Goal: Information Seeking & Learning: Learn about a topic

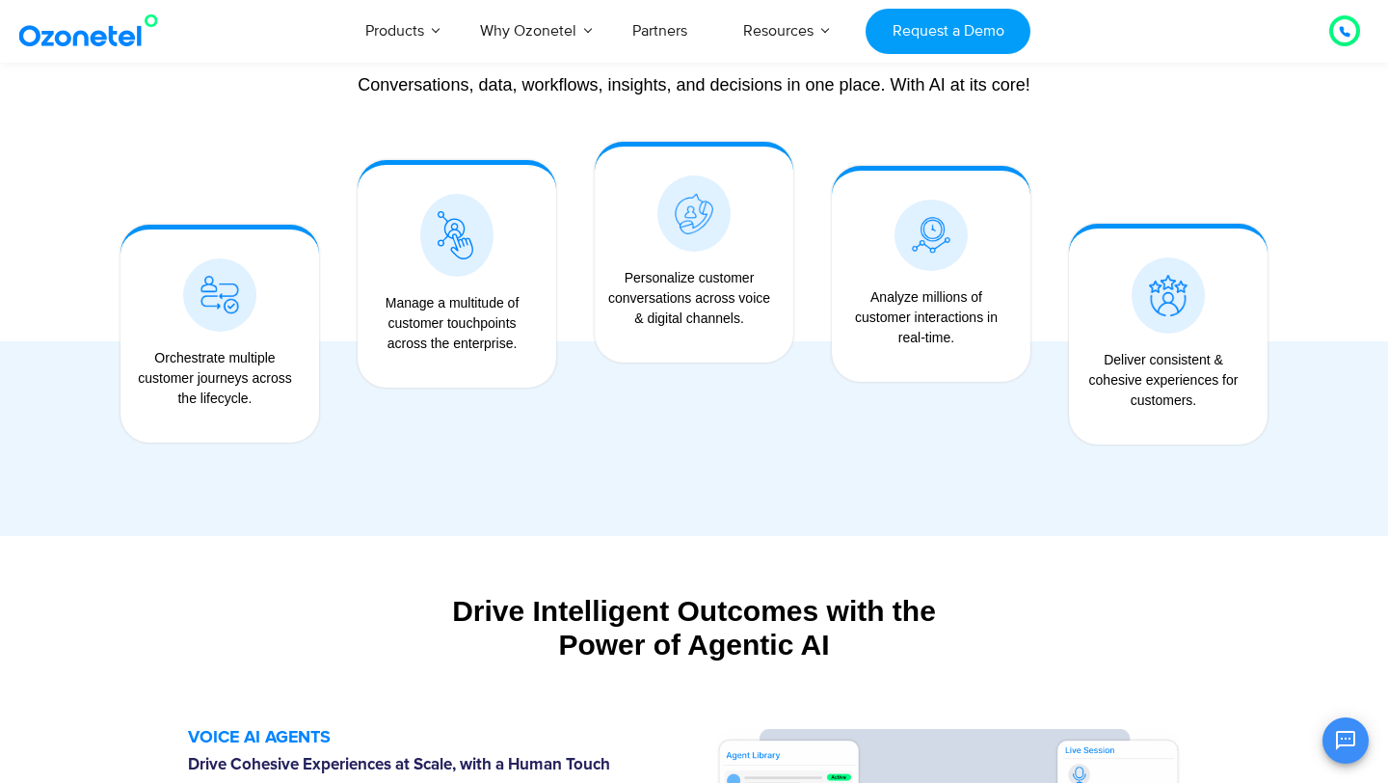
scroll to position [1570, 0]
click at [1346, 744] on icon "Open chat" at bounding box center [1345, 740] width 19 height 19
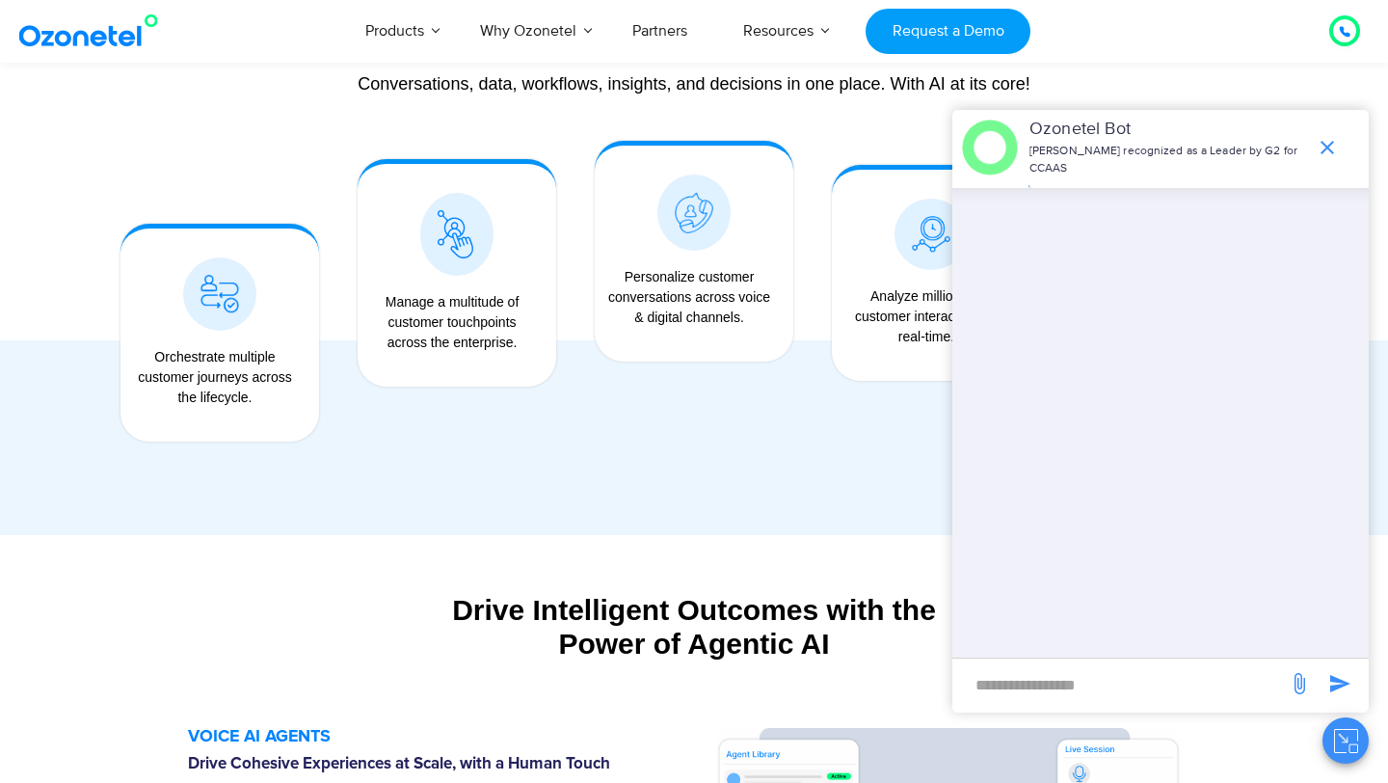
click at [1022, 670] on input "new-msg-input" at bounding box center [1120, 684] width 316 height 33
type input "******"
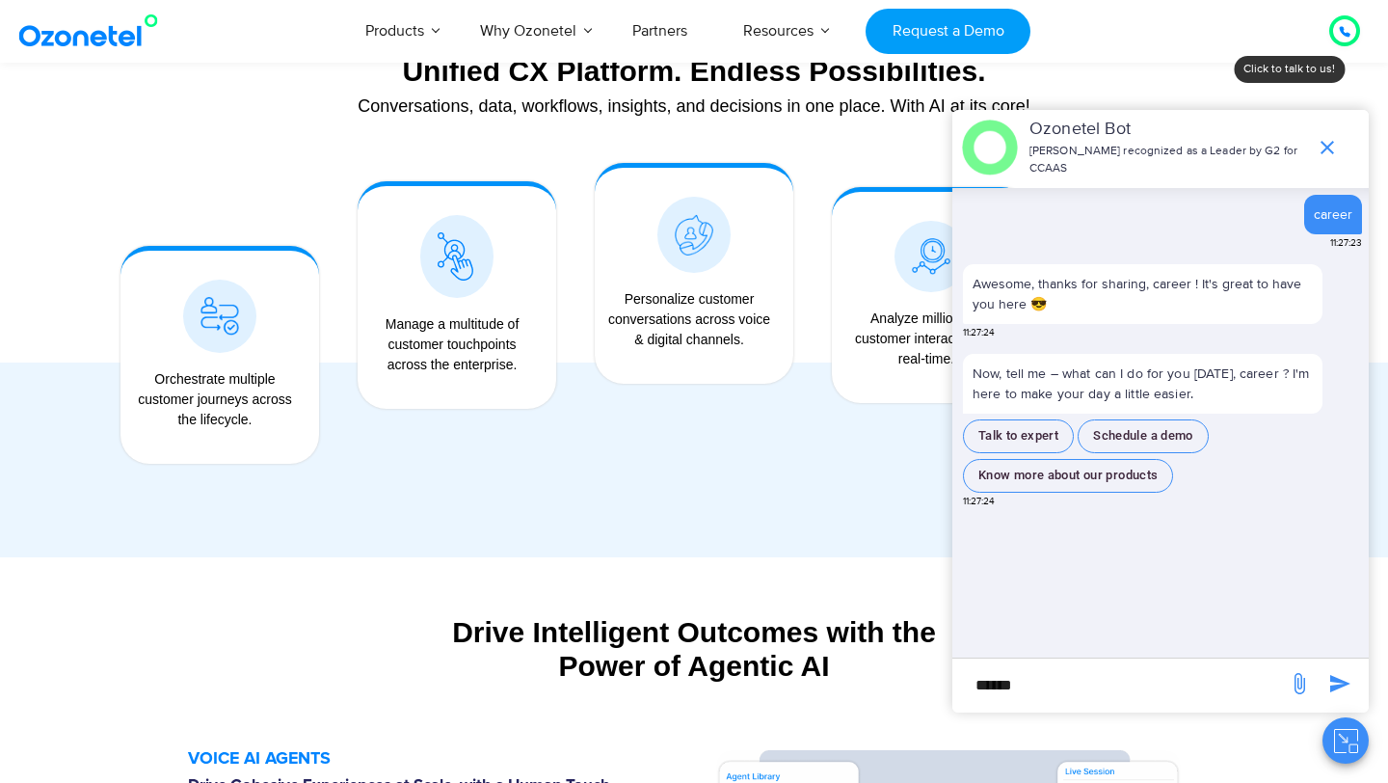
scroll to position [1535, 0]
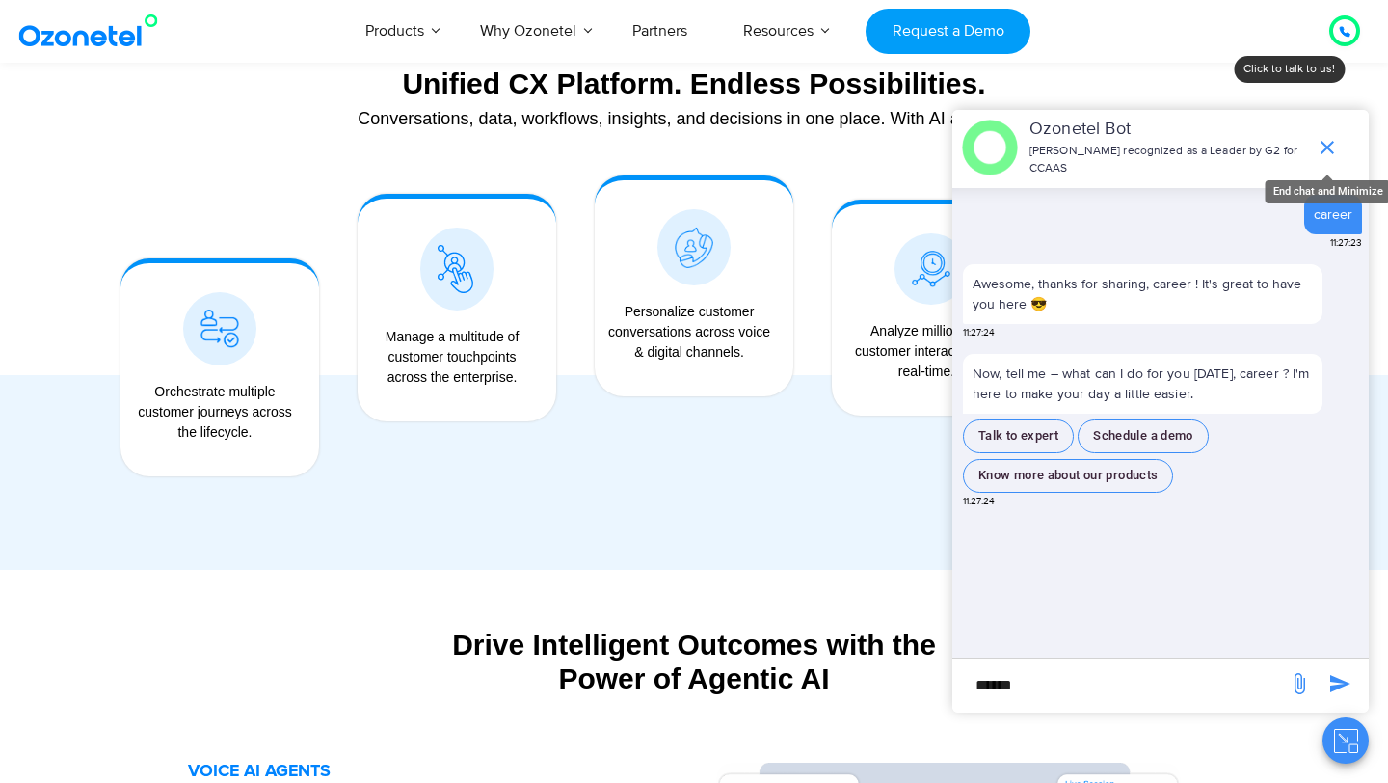
click at [1330, 150] on icon "end chat or minimize" at bounding box center [1327, 147] width 13 height 13
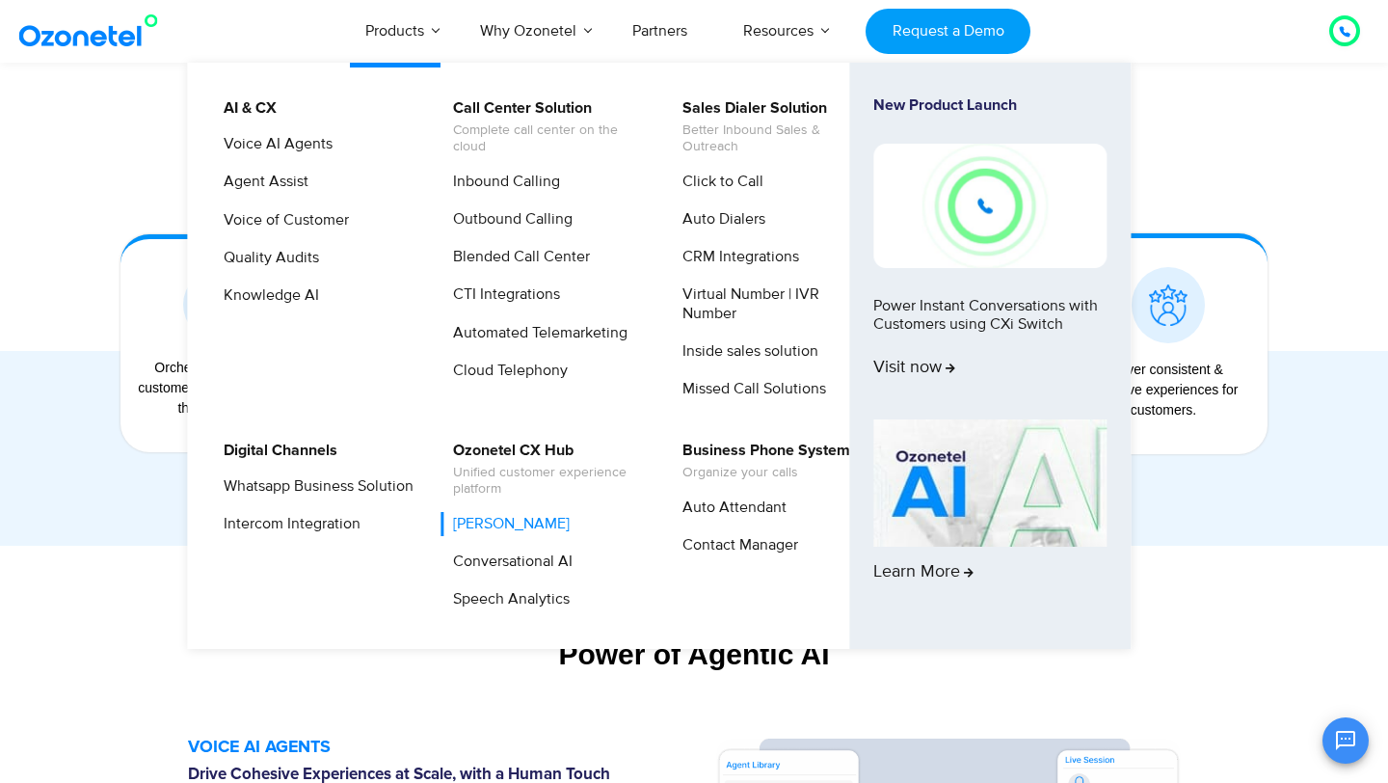
scroll to position [1560, 0]
click at [528, 564] on link "Conversational AI" at bounding box center [508, 562] width 135 height 24
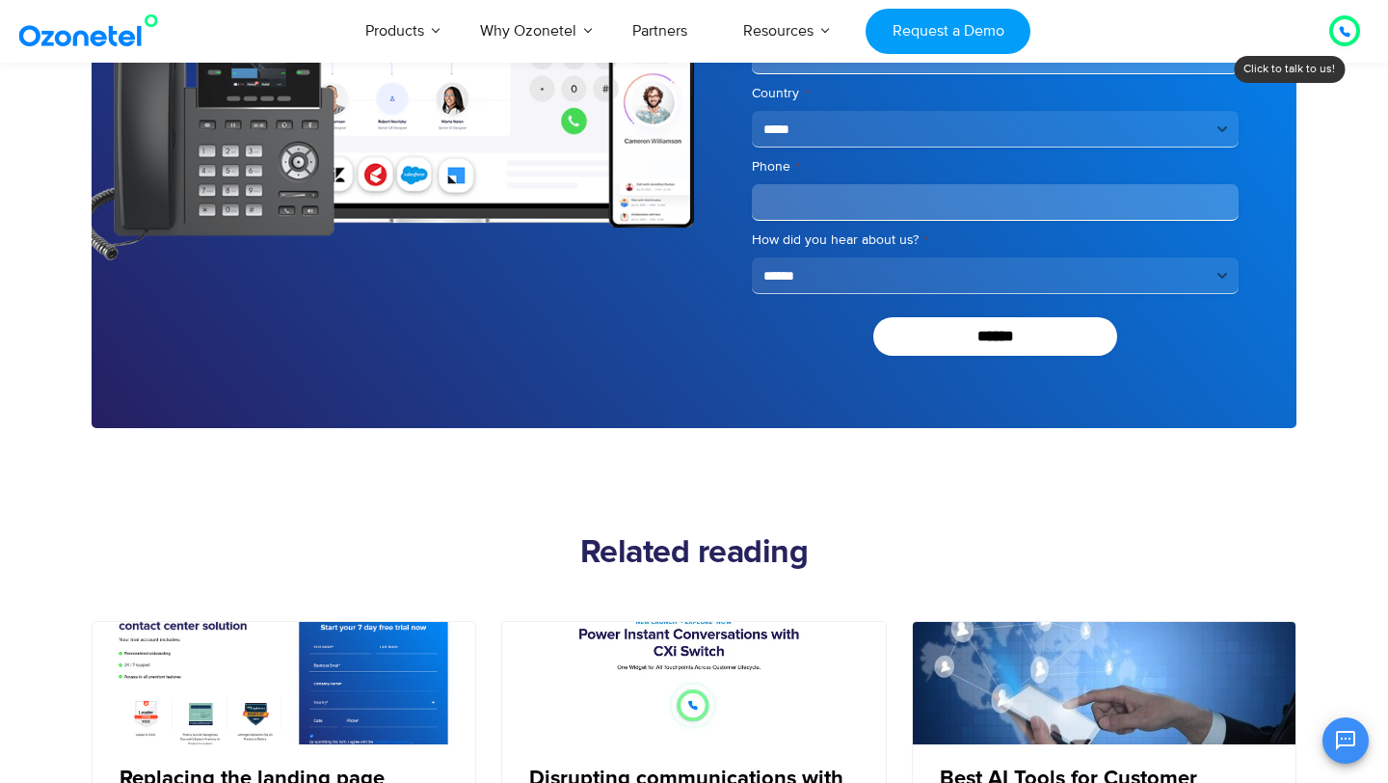
scroll to position [6067, 0]
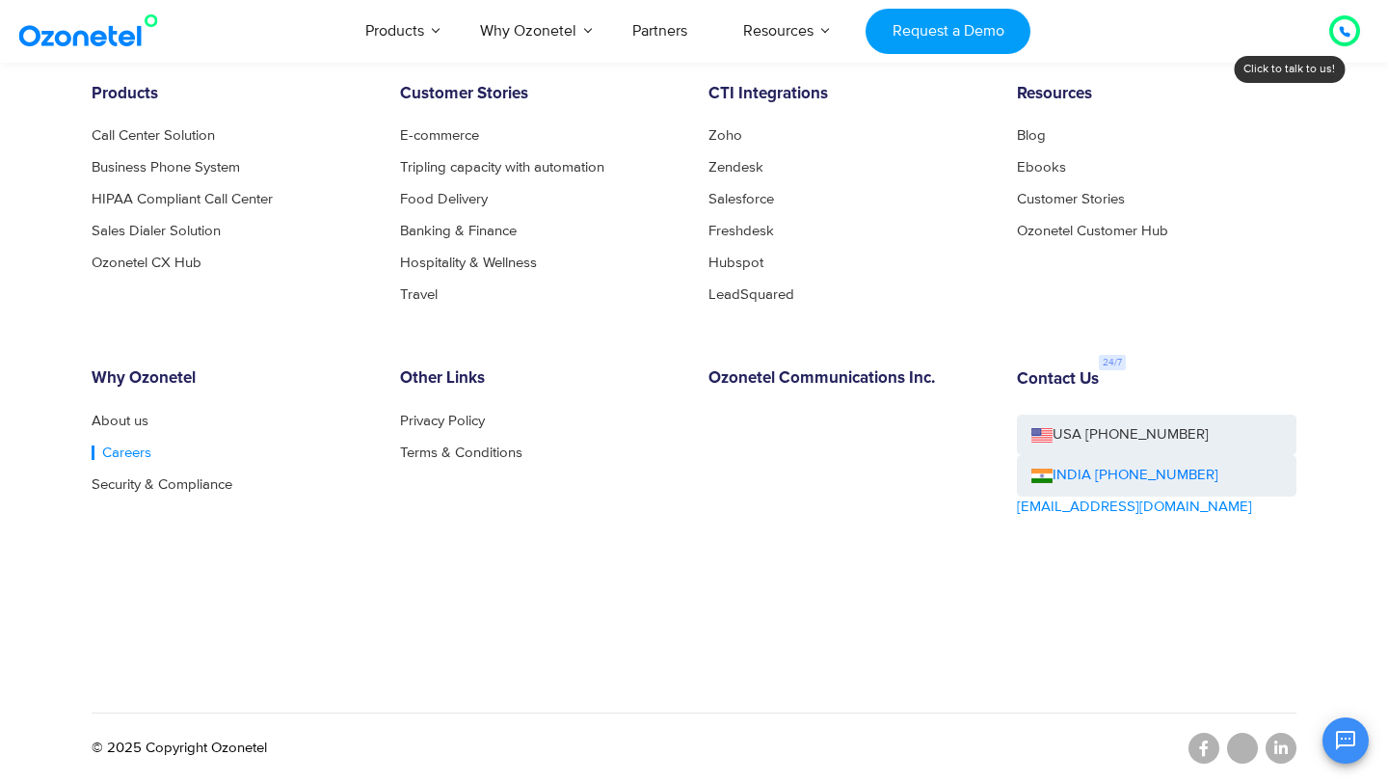
click at [121, 445] on link "Careers" at bounding box center [122, 452] width 60 height 14
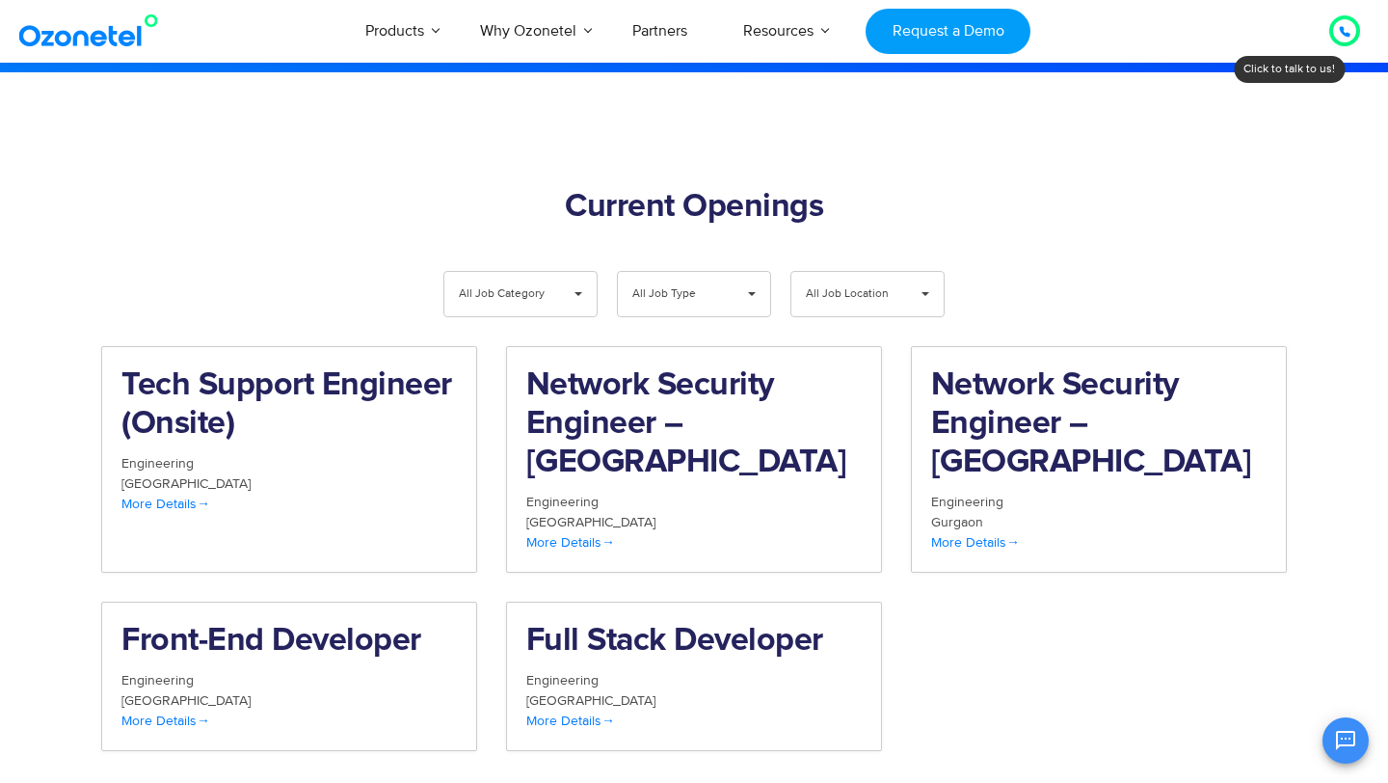
scroll to position [1847, 0]
